Goal: Information Seeking & Learning: Learn about a topic

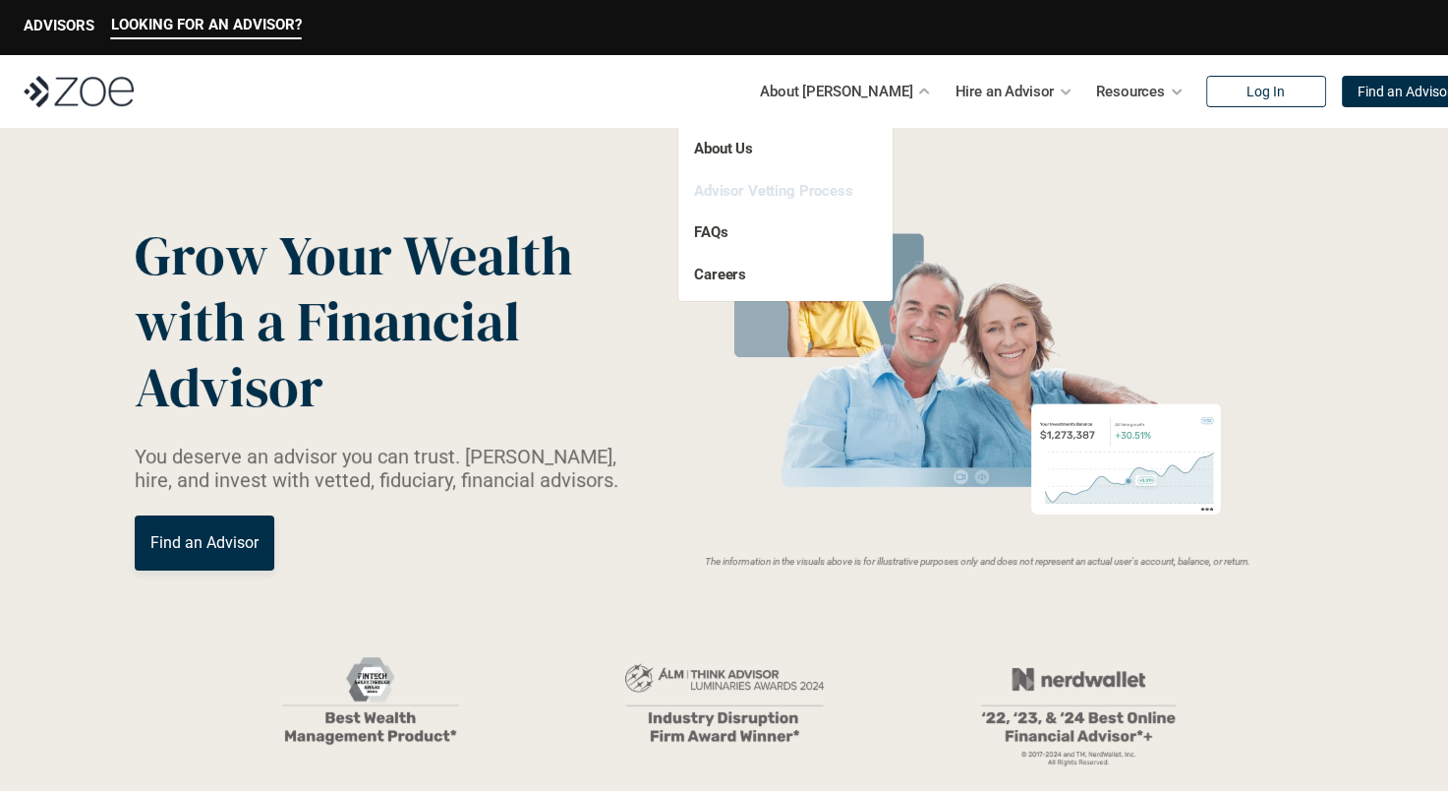
click at [810, 185] on link "Advisor Vetting Process" at bounding box center [773, 191] width 159 height 18
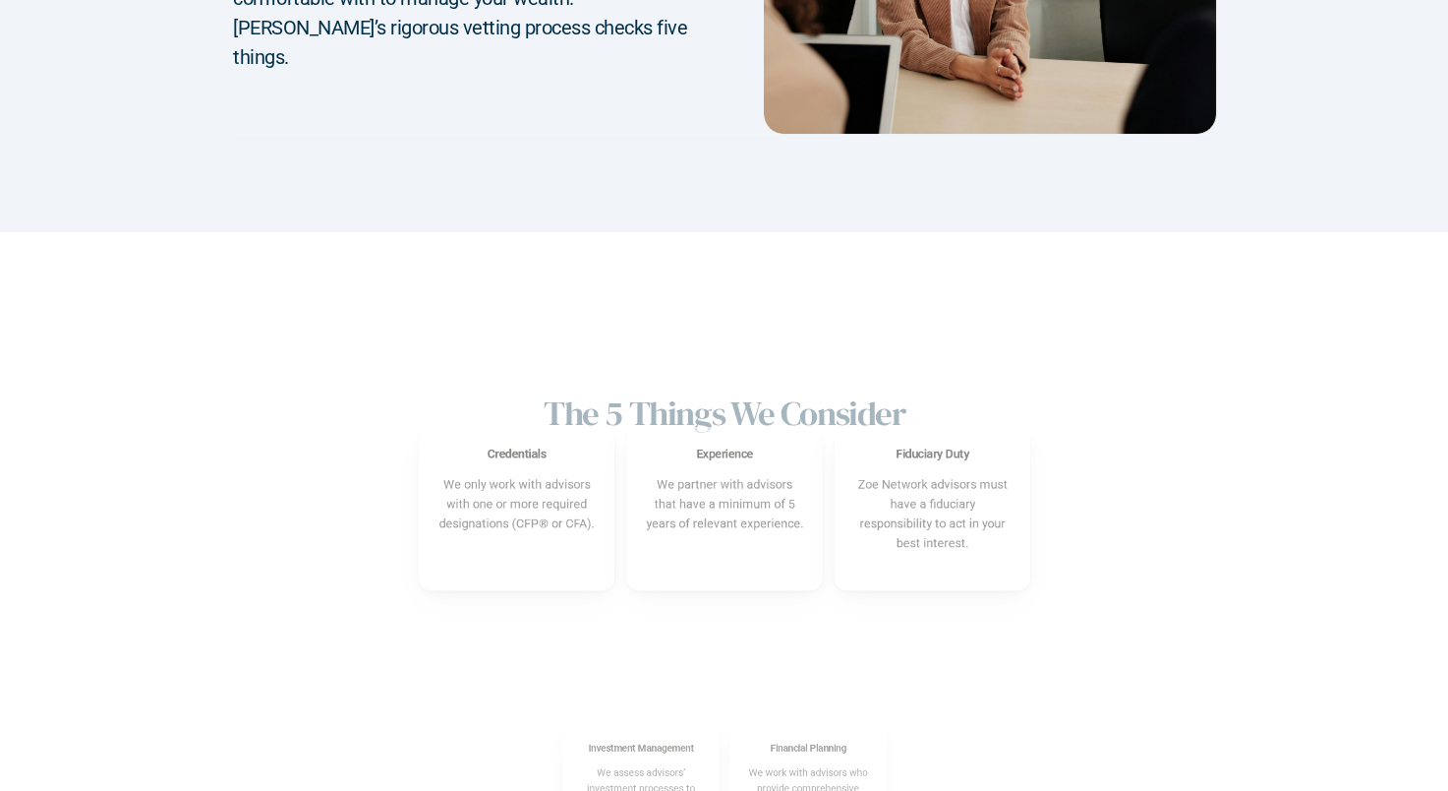
scroll to position [492, 0]
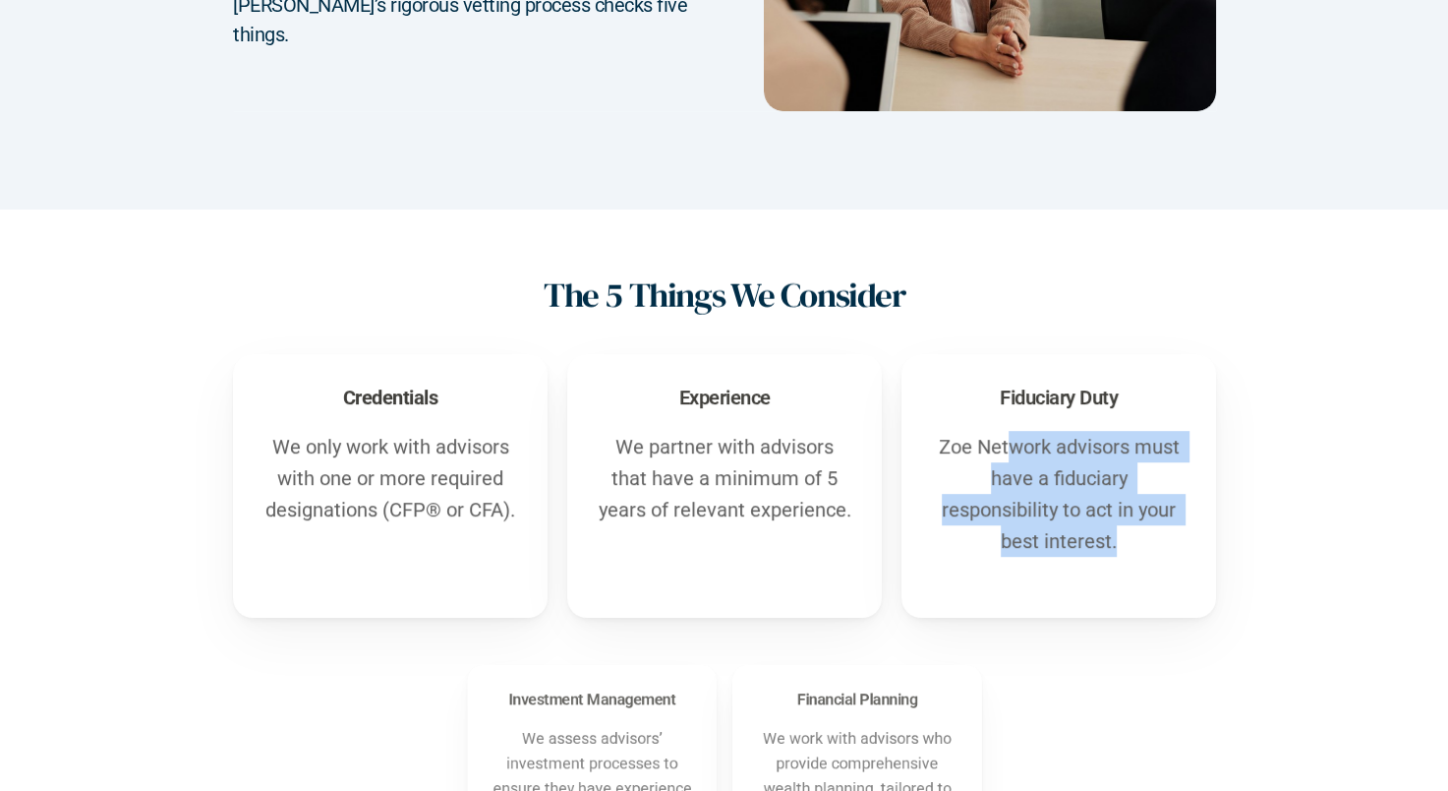
drag, startPoint x: 1007, startPoint y: 460, endPoint x: 1133, endPoint y: 550, distance: 154.4
click at [1133, 550] on p "Zoe Network advisors must have a fiduciary responsibility to act in your best i…" at bounding box center [1059, 494] width 256 height 126
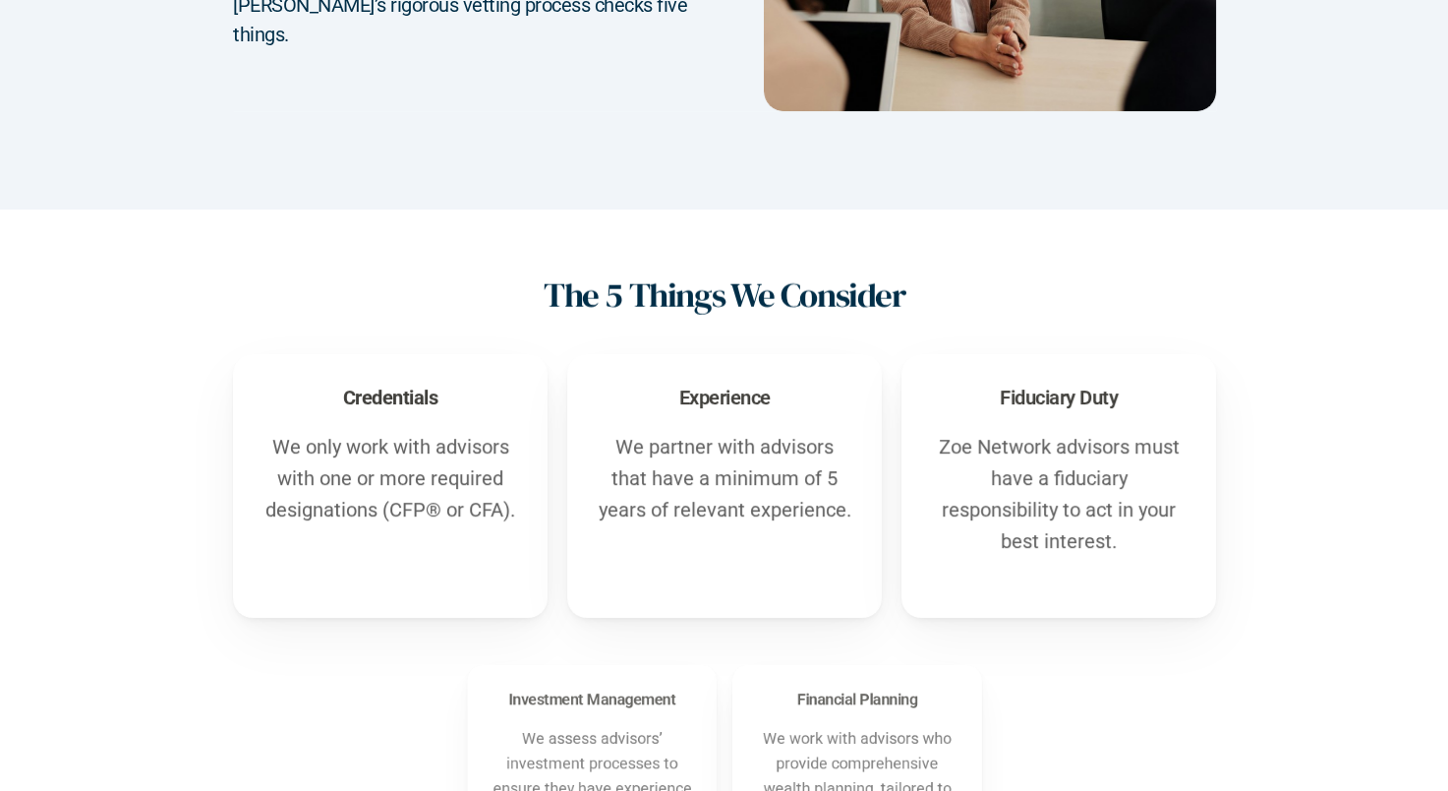
click at [732, 558] on div "Experience We partner with advisors that have a minimum of 5 years of relevant …" at bounding box center [724, 486] width 315 height 264
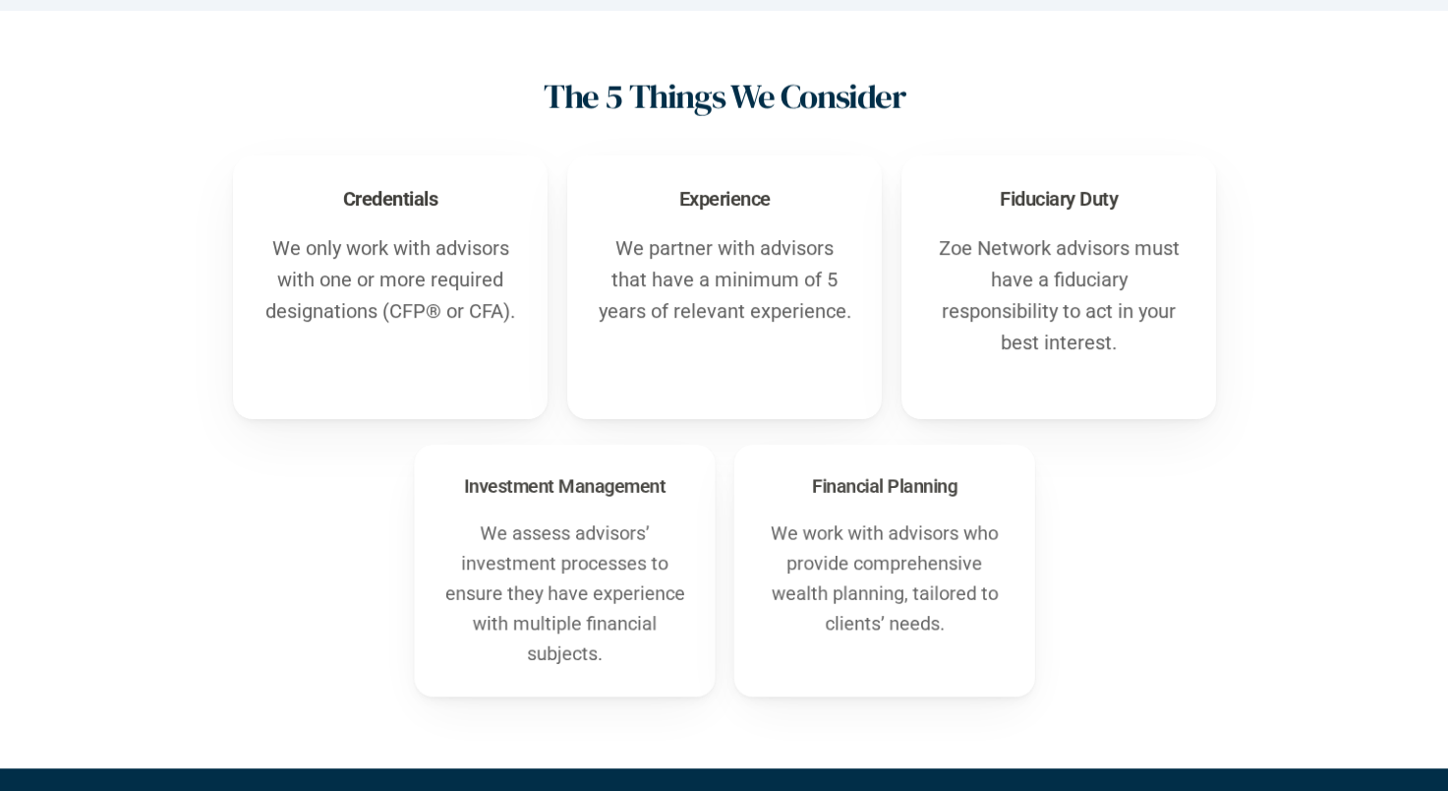
scroll to position [885, 0]
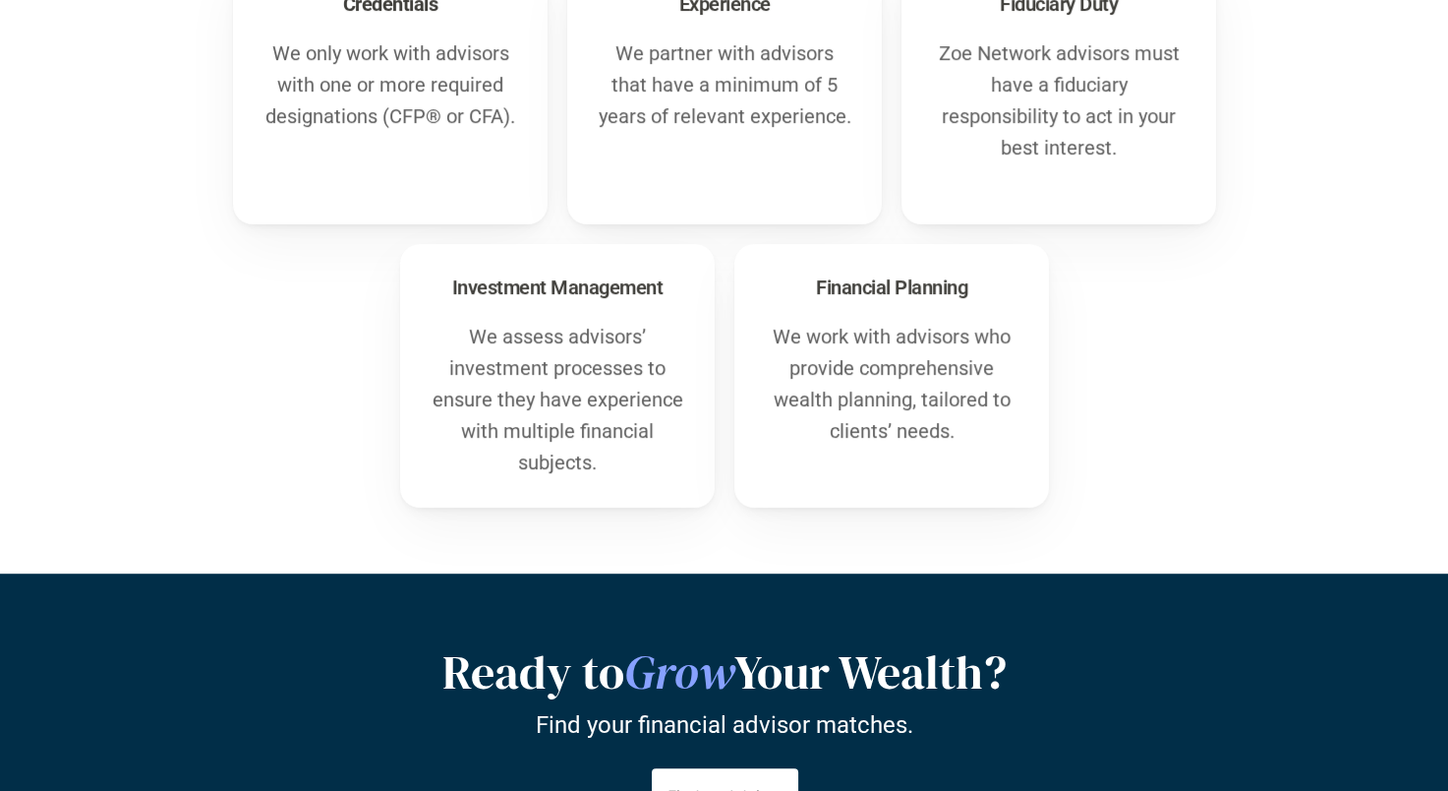
drag, startPoint x: 529, startPoint y: 366, endPoint x: 661, endPoint y: 489, distance: 180.2
click at [661, 489] on div "Investment Management We assess advisors’ investment processes to ensure they h…" at bounding box center [557, 376] width 315 height 264
click at [1020, 345] on div "Financial Planning We work with advisors who provide comprehensive wealth plann…" at bounding box center [891, 376] width 315 height 264
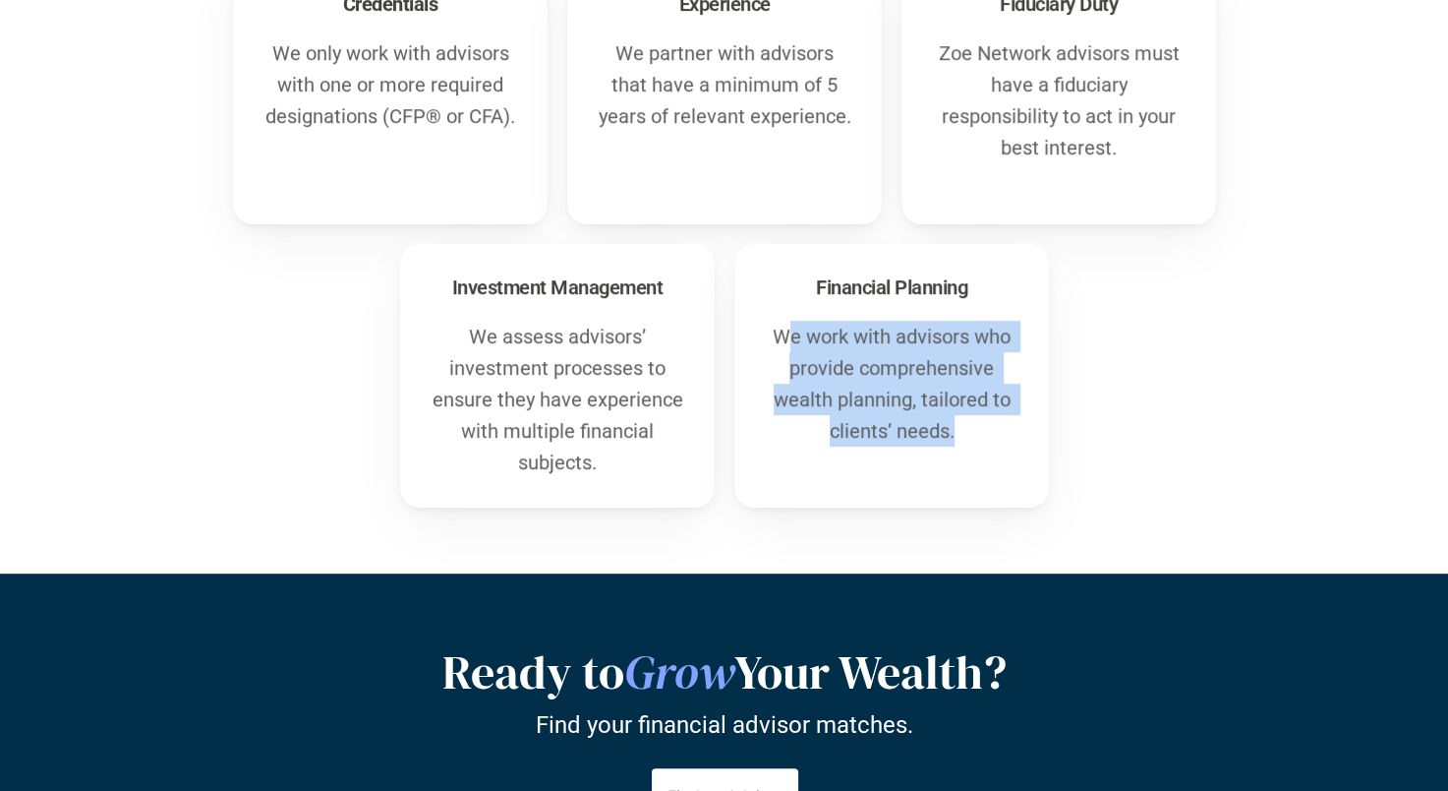
drag, startPoint x: 784, startPoint y: 338, endPoint x: 956, endPoint y: 456, distance: 208.6
click at [956, 456] on div "Financial Planning We work with advisors who provide comprehensive wealth plann…" at bounding box center [891, 376] width 315 height 264
drag, startPoint x: 956, startPoint y: 456, endPoint x: 1126, endPoint y: 397, distance: 180.0
click at [1126, 397] on div "Investment Management We assess advisors’ investment processes to ensure they h…" at bounding box center [724, 376] width 1101 height 264
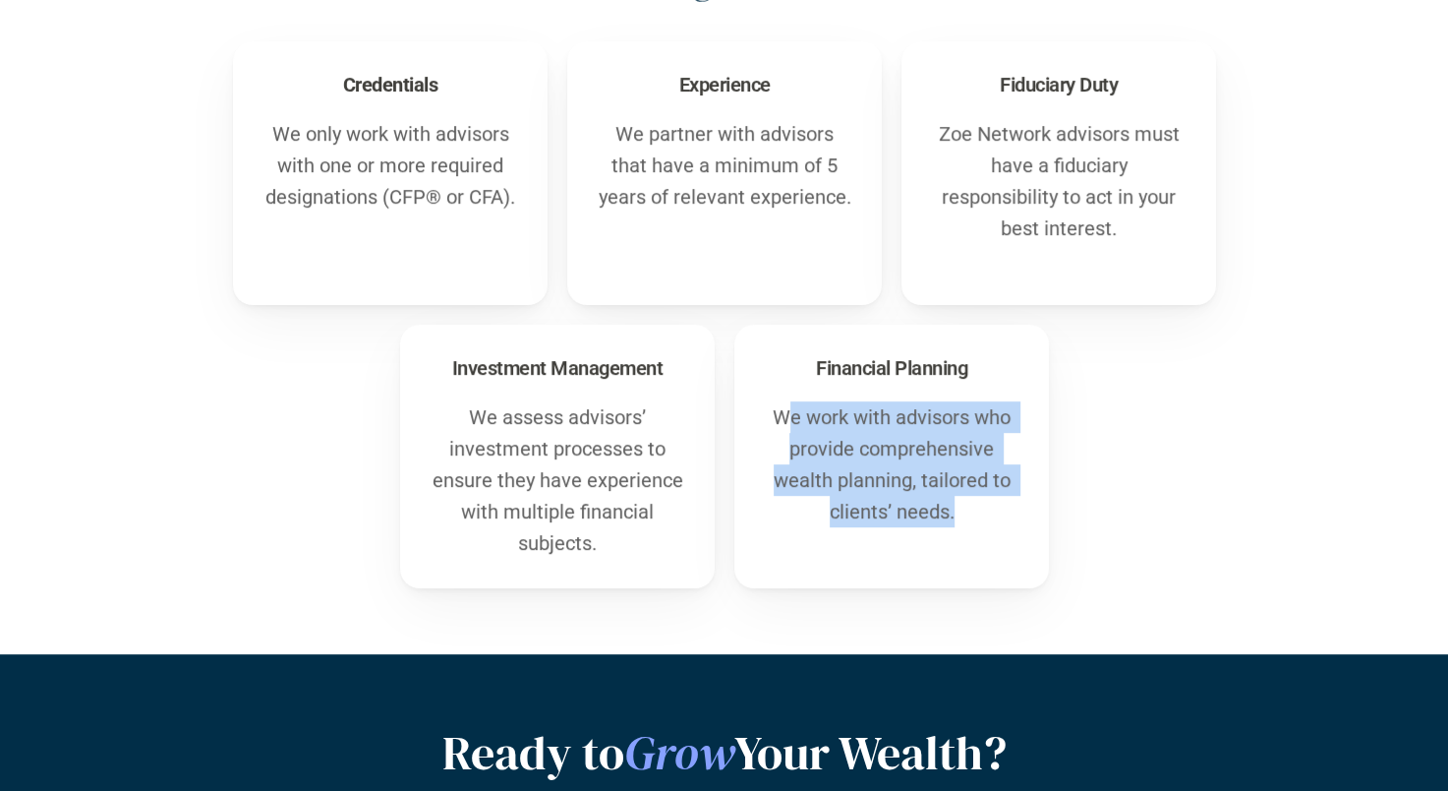
scroll to position [688, 0]
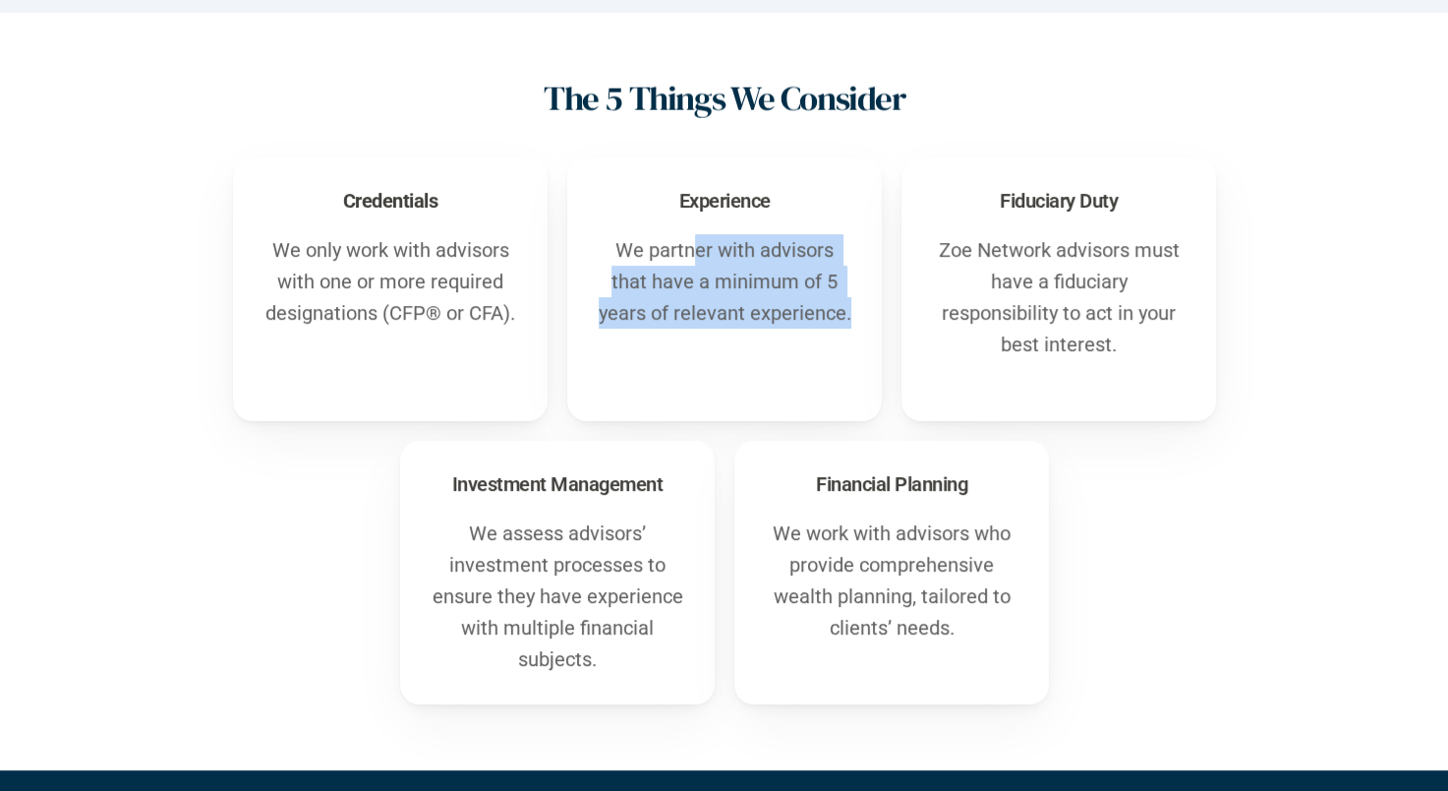
drag, startPoint x: 693, startPoint y: 263, endPoint x: 891, endPoint y: 326, distance: 207.7
click at [891, 326] on div "Credentials We only work with advisors with one or more required designations (…" at bounding box center [724, 289] width 1101 height 264
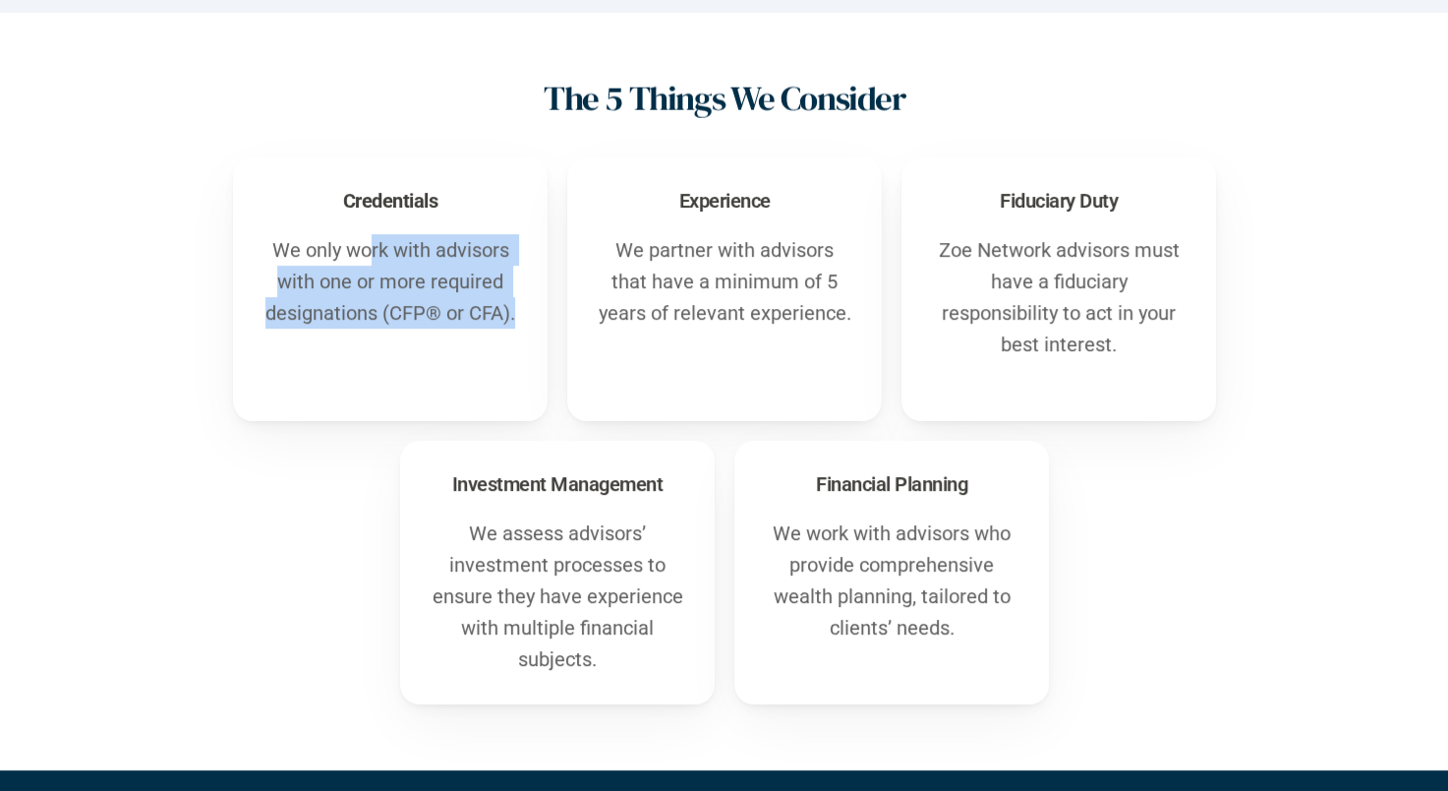
drag, startPoint x: 366, startPoint y: 255, endPoint x: 531, endPoint y: 341, distance: 186.5
click at [531, 341] on div "Credentials We only work with advisors with one or more required designations (…" at bounding box center [390, 289] width 315 height 264
drag, startPoint x: 531, startPoint y: 341, endPoint x: 359, endPoint y: 366, distance: 173.8
click at [359, 366] on div "Credentials We only work with advisors with one or more required designations (…" at bounding box center [390, 289] width 315 height 264
click at [0, 279] on html "LOOKING FOR AN ADVISOR? ADVISORS About [PERSON_NAME] Hire an Advisor Resources …" at bounding box center [724, 499] width 1448 height 2375
